Goal: Browse casually

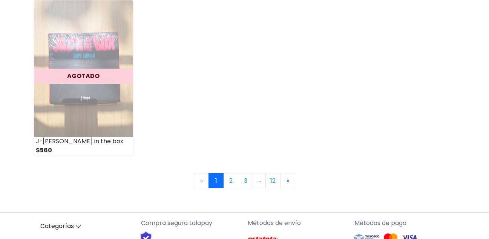
scroll to position [1162, 0]
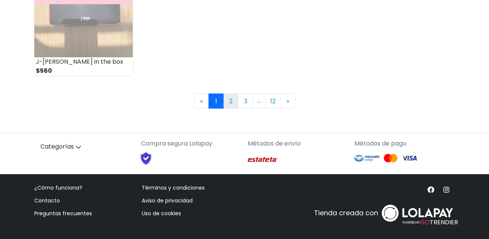
click at [227, 105] on link "2" at bounding box center [230, 101] width 15 height 15
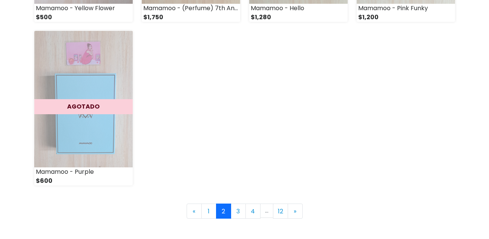
scroll to position [1056, 0]
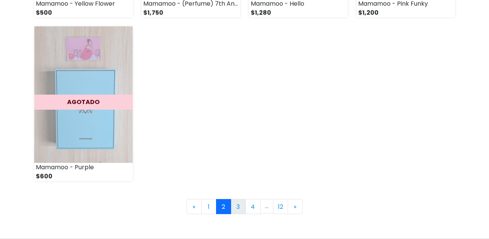
click at [233, 209] on link "3" at bounding box center [238, 206] width 15 height 15
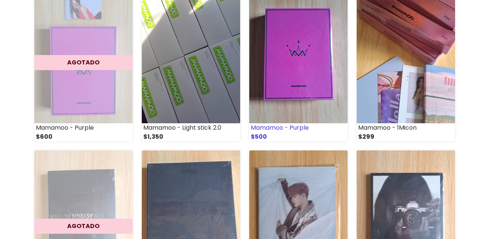
scroll to position [113, 0]
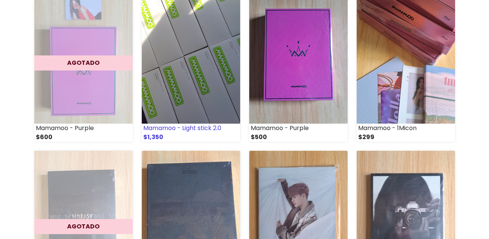
click at [202, 123] on img at bounding box center [191, 55] width 98 height 137
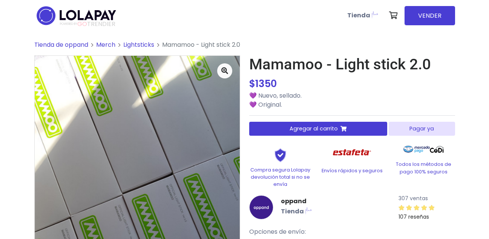
click at [83, 47] on span "Tienda de oppand" at bounding box center [61, 44] width 54 height 9
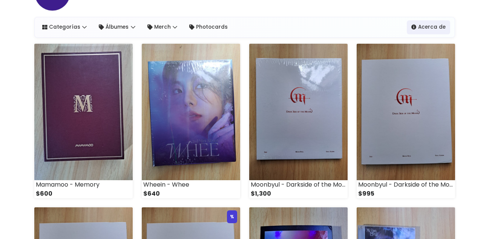
scroll to position [38, 0]
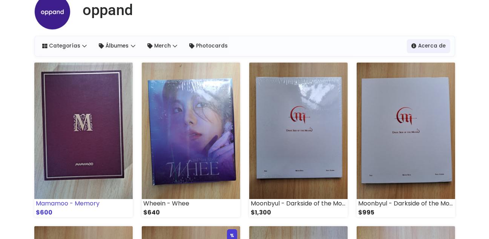
click at [65, 115] on img at bounding box center [83, 131] width 98 height 137
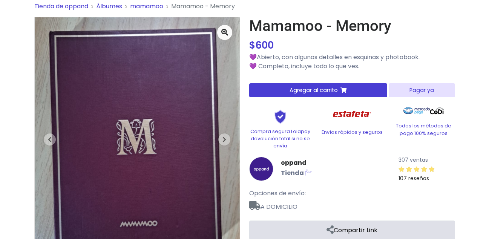
scroll to position [75, 0]
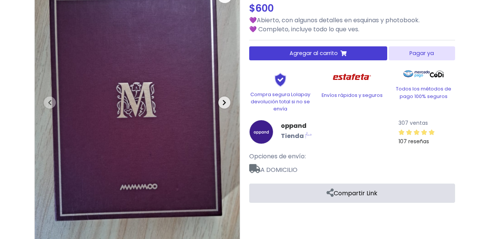
click at [227, 97] on span "button" at bounding box center [224, 103] width 12 height 12
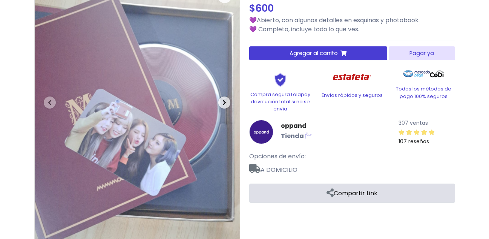
click at [224, 101] on icon "button" at bounding box center [225, 103] width 4 height 6
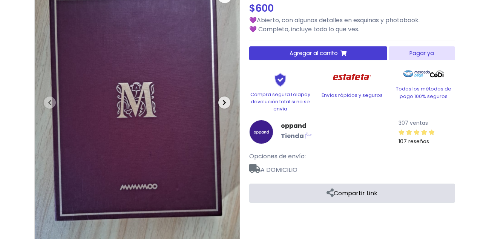
click at [224, 101] on icon "button" at bounding box center [225, 103] width 4 height 6
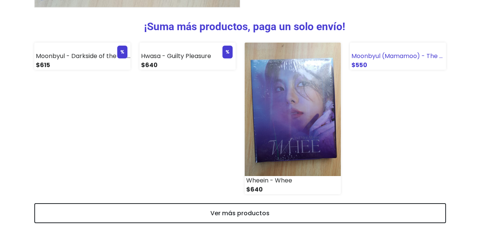
scroll to position [334, 0]
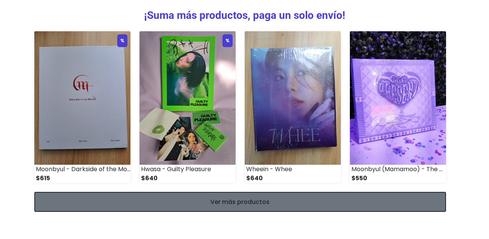
click at [160, 204] on link "Ver más productos" at bounding box center [240, 202] width 412 height 20
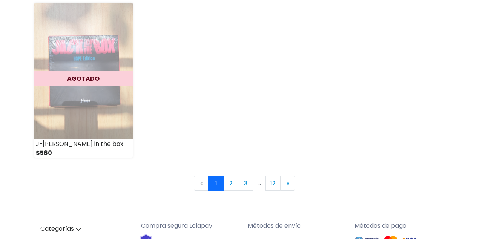
scroll to position [1132, 0]
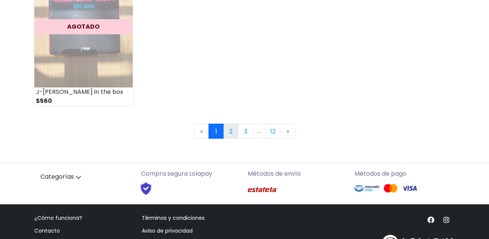
click at [231, 135] on link "2" at bounding box center [230, 131] width 15 height 15
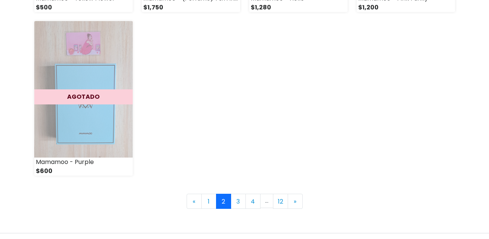
scroll to position [1094, 0]
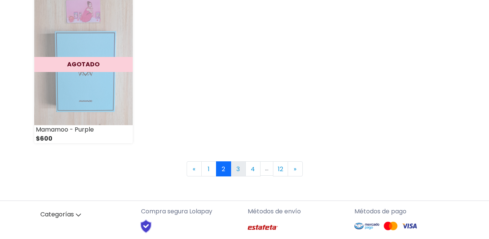
click at [233, 173] on link "3" at bounding box center [238, 168] width 15 height 15
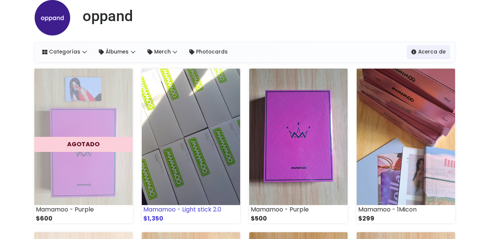
scroll to position [75, 0]
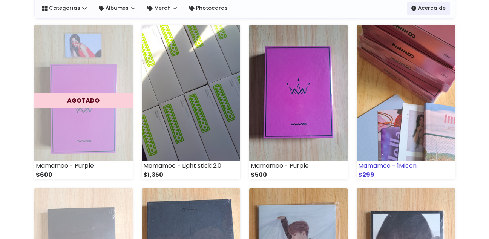
click at [379, 111] on img at bounding box center [406, 93] width 98 height 137
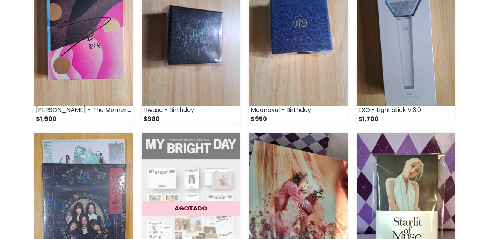
scroll to position [415, 0]
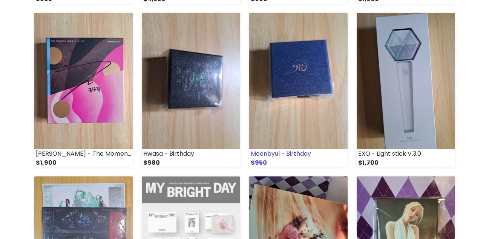
click at [263, 91] on img at bounding box center [298, 81] width 98 height 137
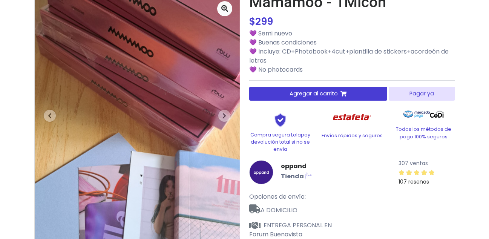
scroll to position [75, 0]
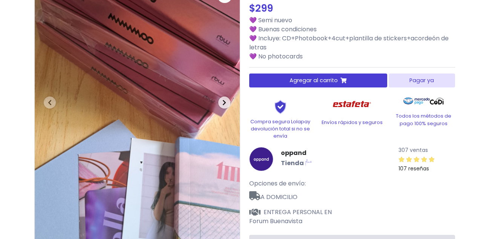
click at [223, 103] on icon "button" at bounding box center [225, 103] width 4 height 6
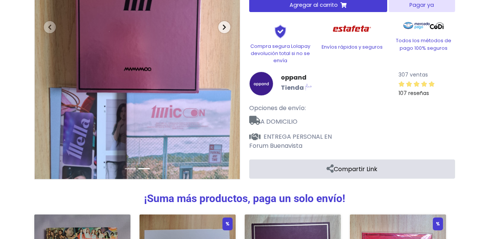
scroll to position [113, 0]
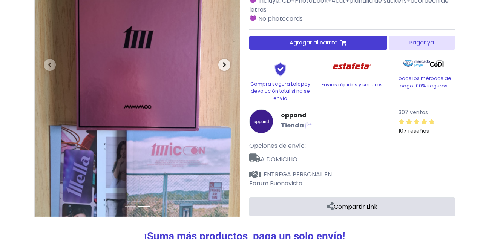
click at [223, 65] on icon "button" at bounding box center [225, 65] width 4 height 6
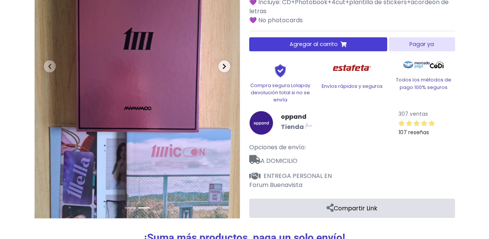
scroll to position [108, 0]
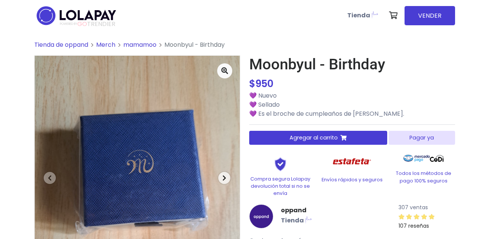
click at [231, 178] on button "Next" at bounding box center [224, 178] width 31 height 244
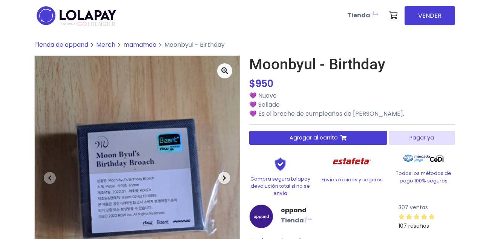
click at [223, 177] on icon "button" at bounding box center [225, 178] width 4 height 6
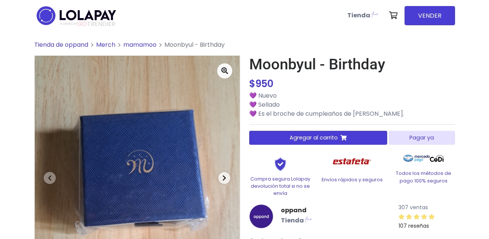
click at [223, 175] on icon "button" at bounding box center [225, 178] width 4 height 6
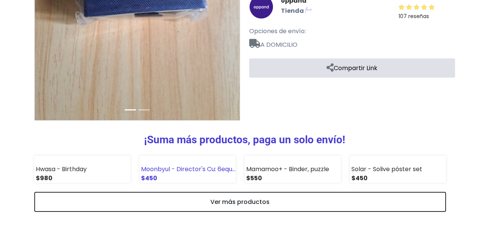
scroll to position [334, 0]
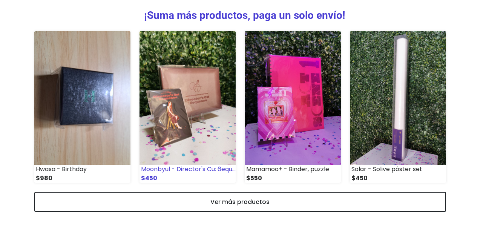
click at [210, 170] on div "Moonbyul - Director's Cu: 6equence" at bounding box center [188, 169] width 96 height 9
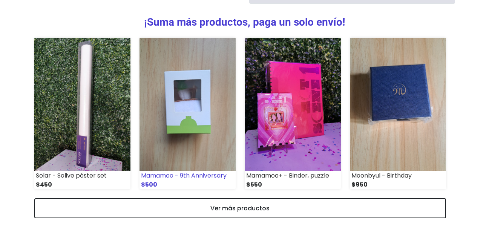
scroll to position [343, 0]
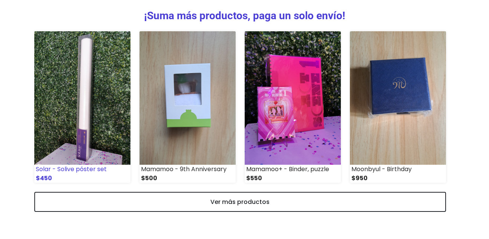
click at [101, 173] on div "Solar - Solive póster set" at bounding box center [82, 169] width 96 height 9
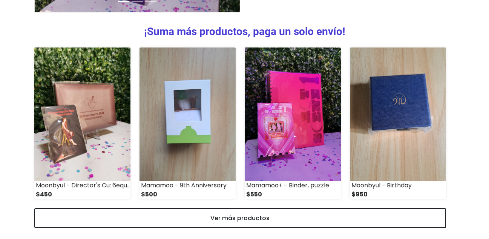
scroll to position [334, 0]
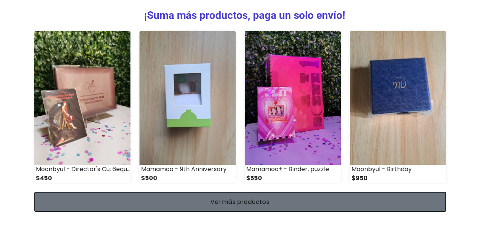
click at [175, 208] on link "Ver más productos" at bounding box center [240, 202] width 412 height 20
